Goal: Check status

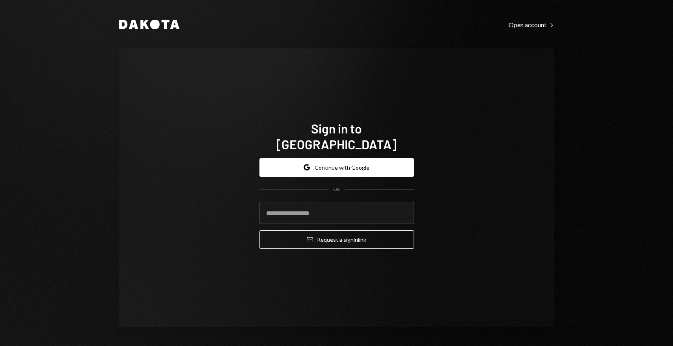
click at [0, 346] on com-1password-button at bounding box center [0, 346] width 0 height 0
type input "**********"
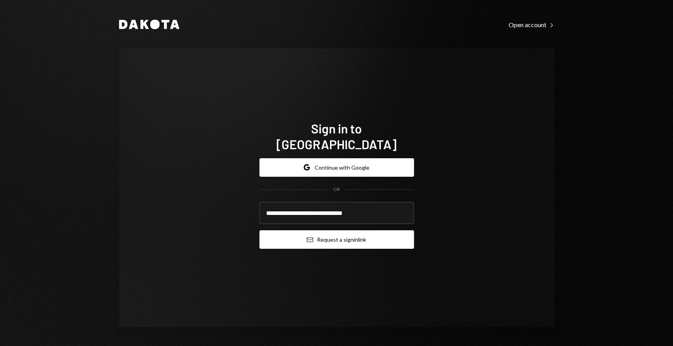
click at [341, 233] on button "Email Request a sign in link" at bounding box center [336, 239] width 154 height 19
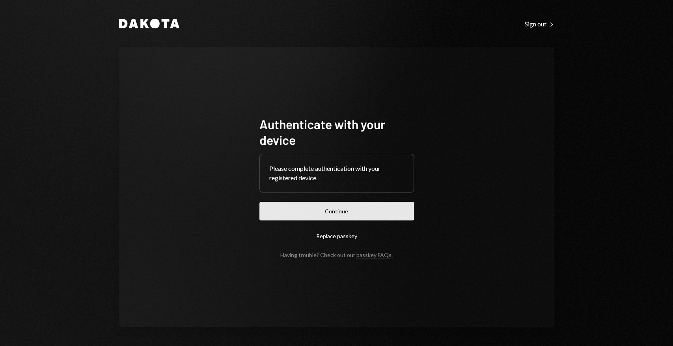
click at [325, 207] on button "Continue" at bounding box center [336, 211] width 154 height 19
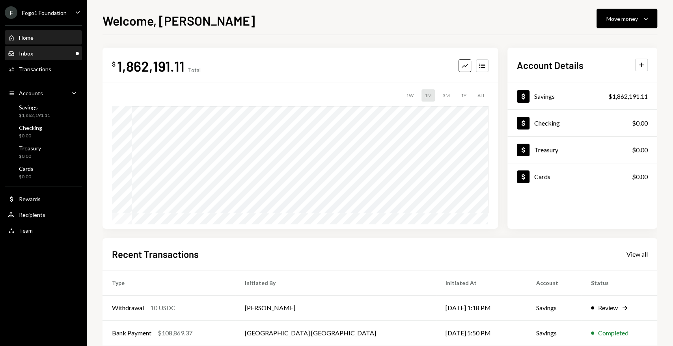
click at [62, 54] on div "Inbox Inbox" at bounding box center [43, 53] width 71 height 7
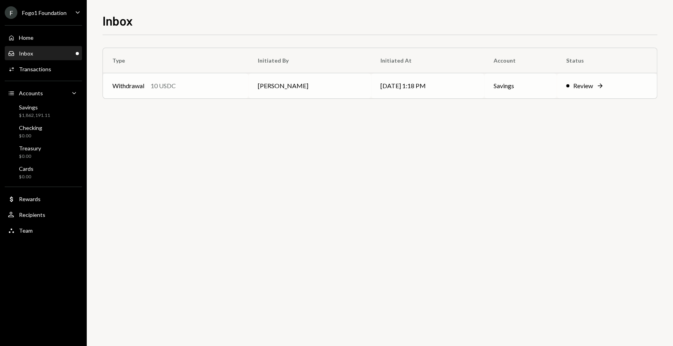
click at [279, 83] on td "[PERSON_NAME]" at bounding box center [309, 85] width 123 height 25
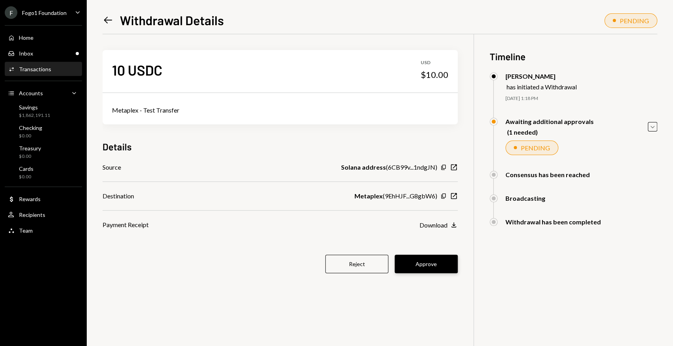
click at [429, 260] on button "Approve" at bounding box center [425, 264] width 63 height 19
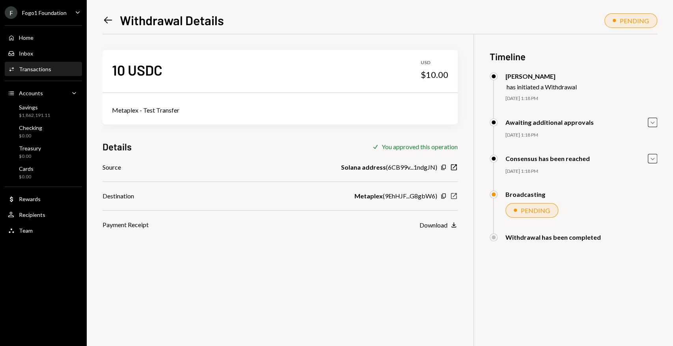
click at [454, 197] on icon "New Window" at bounding box center [454, 196] width 8 height 8
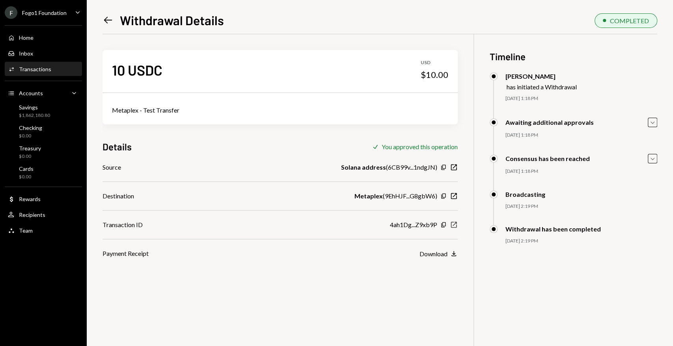
click at [455, 225] on icon "New Window" at bounding box center [454, 225] width 8 height 8
click at [189, 308] on div "10 USDC USD $10.00 Metaplex - Test Transfer Details Check You approved this ope…" at bounding box center [379, 207] width 554 height 346
click at [303, 297] on div "10 USDC USD $10.00 Metaplex - Test Transfer Details Check You approved this ope…" at bounding box center [379, 207] width 554 height 346
click at [451, 223] on icon "button" at bounding box center [454, 225] width 6 height 6
